Goal: Information Seeking & Learning: Learn about a topic

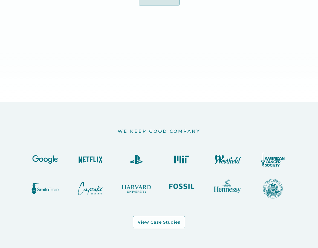
scroll to position [518, 0]
click at [156, 220] on div "View Case Studies" at bounding box center [159, 221] width 43 height 5
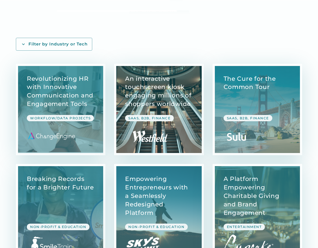
scroll to position [140, 0]
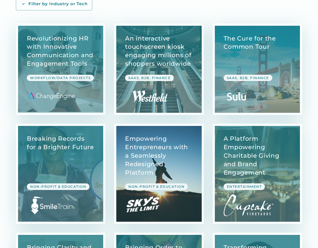
click at [171, 161] on link "View Case Study" at bounding box center [158, 174] width 85 height 96
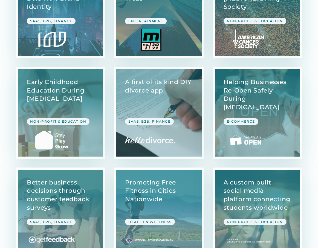
scroll to position [1130, 0]
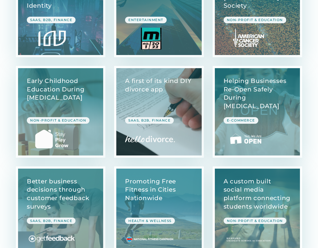
click at [150, 68] on link "View Case Study" at bounding box center [158, 111] width 85 height 87
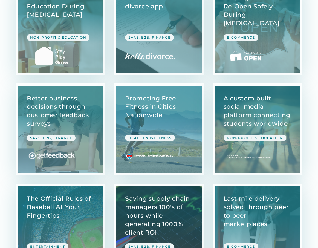
scroll to position [1214, 0]
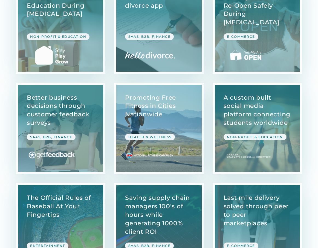
click at [153, 125] on link "View Case Study" at bounding box center [158, 128] width 85 height 87
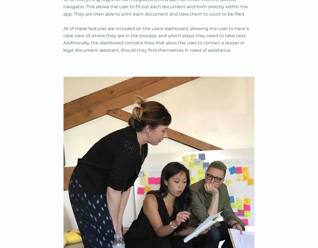
scroll to position [2112, 0]
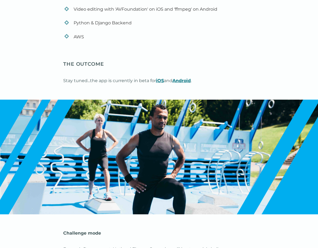
scroll to position [1106, 0]
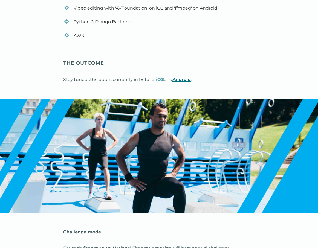
click at [160, 80] on strong "iOS" at bounding box center [160, 79] width 8 height 5
